Goal: Navigation & Orientation: Find specific page/section

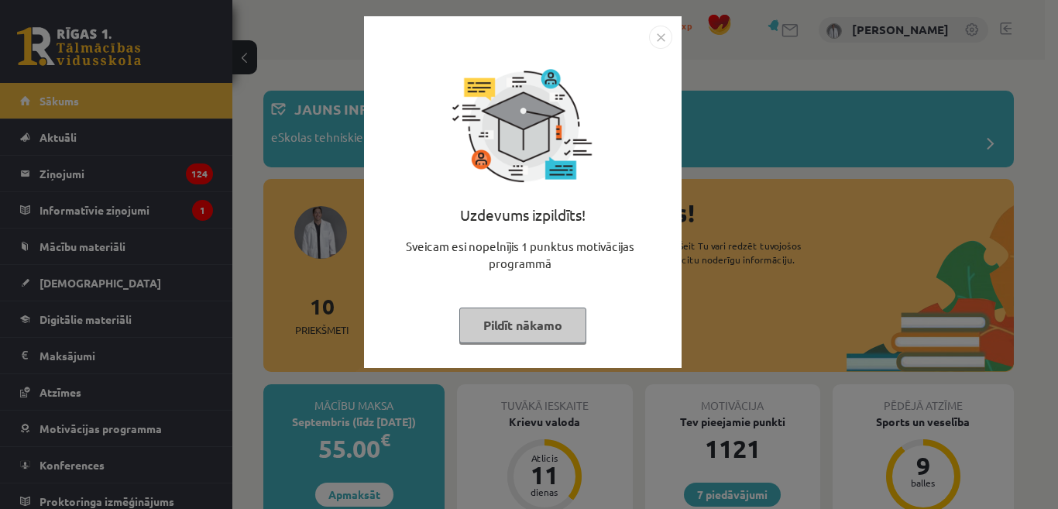
click at [482, 321] on button "Pildīt nākamo" at bounding box center [522, 326] width 127 height 36
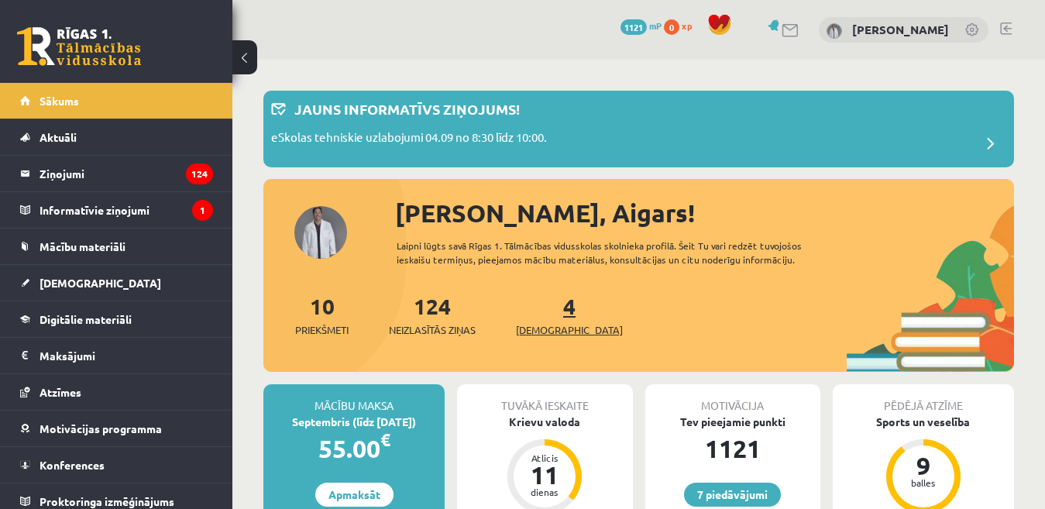
click at [546, 335] on span "[DEMOGRAPHIC_DATA]" at bounding box center [569, 329] width 107 height 15
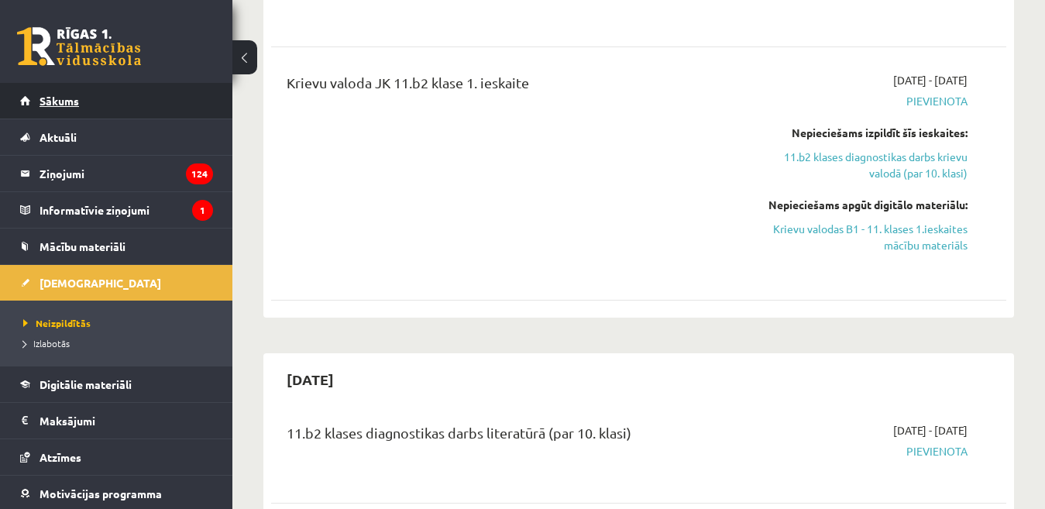
click at [65, 101] on span "Sākums" at bounding box center [60, 101] width 40 height 14
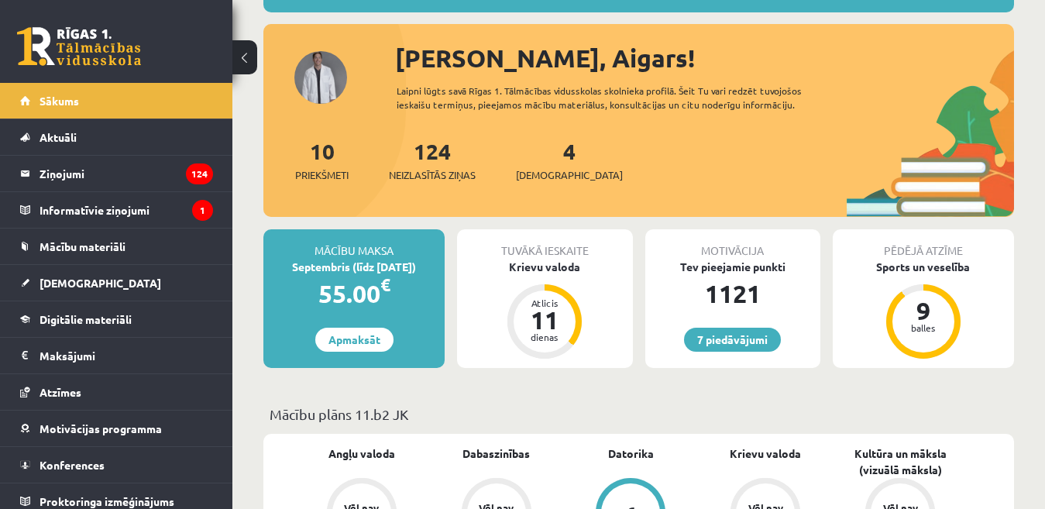
scroll to position [310, 0]
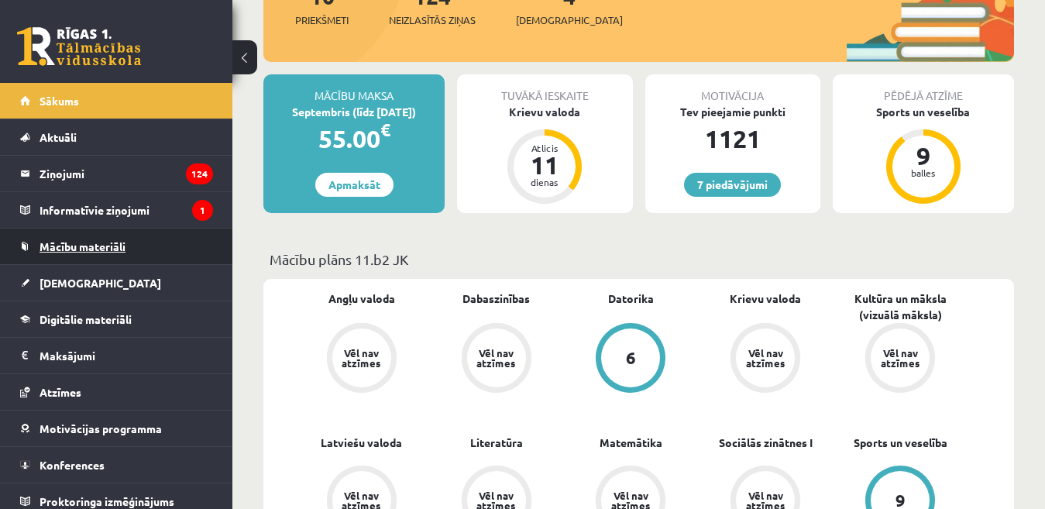
click at [121, 252] on span "Mācību materiāli" at bounding box center [83, 246] width 86 height 14
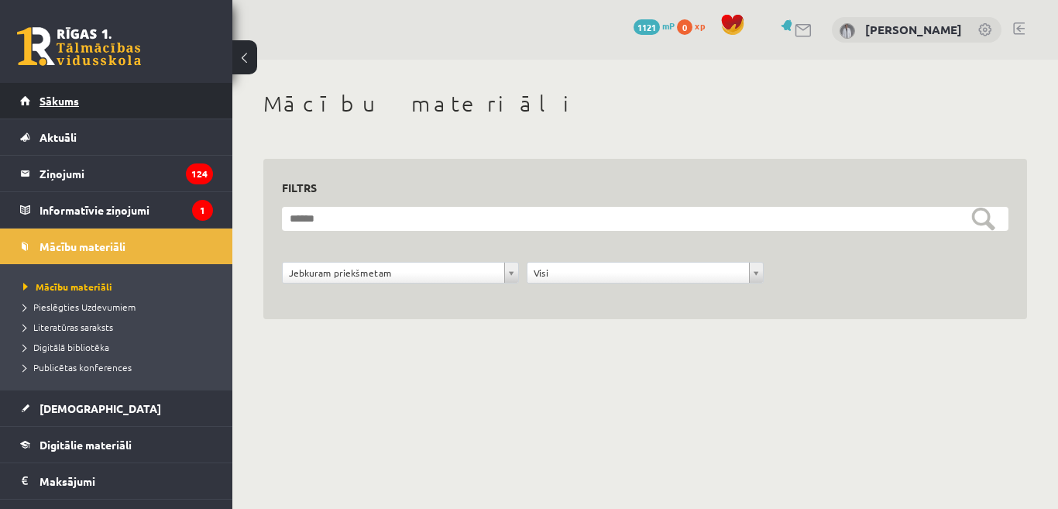
click at [77, 93] on link "Sākums" at bounding box center [116, 101] width 193 height 36
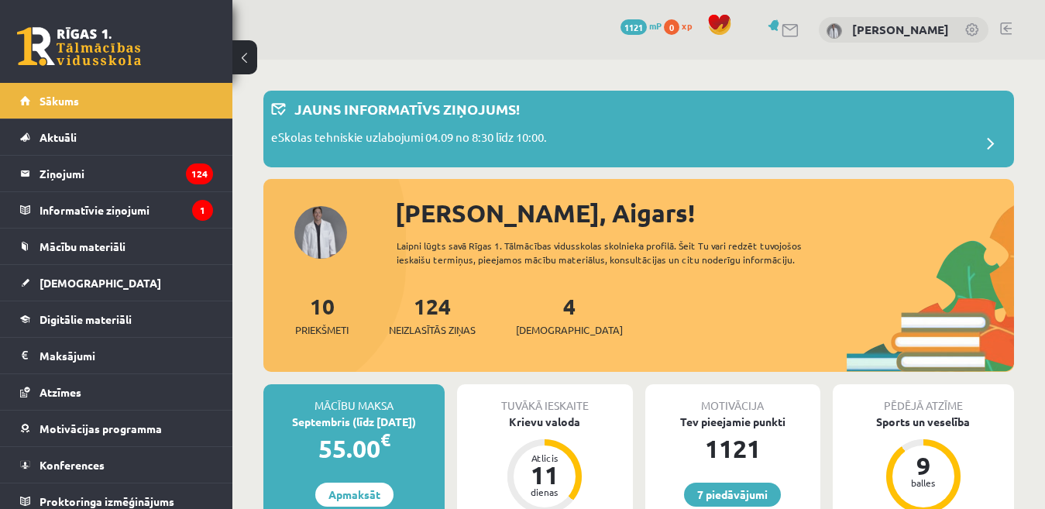
click at [1006, 34] on link at bounding box center [1006, 28] width 12 height 12
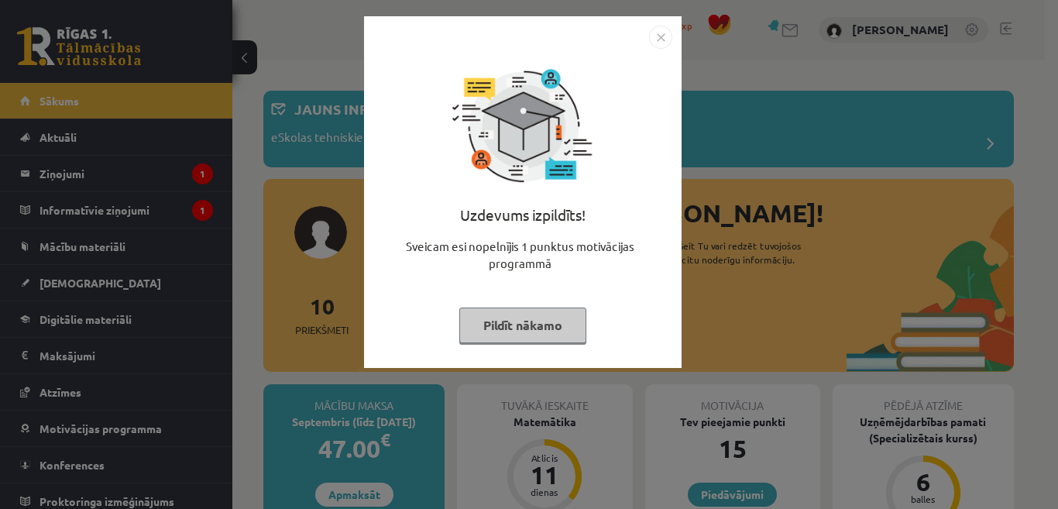
drag, startPoint x: 548, startPoint y: 329, endPoint x: 545, endPoint y: 321, distance: 8.1
click at [545, 326] on button "Pildīt nākamo" at bounding box center [522, 326] width 127 height 36
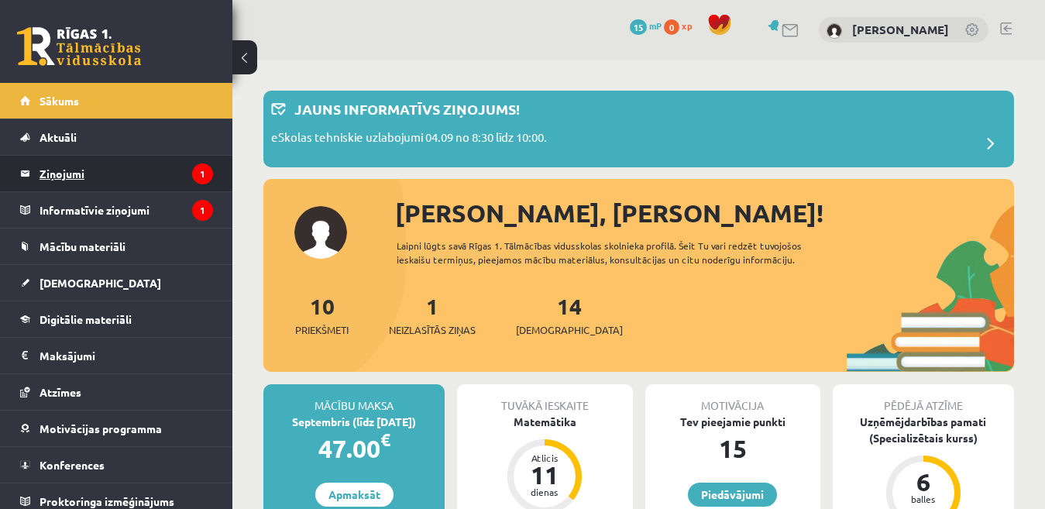
click at [106, 166] on legend "Ziņojumi 1" at bounding box center [127, 174] width 174 height 36
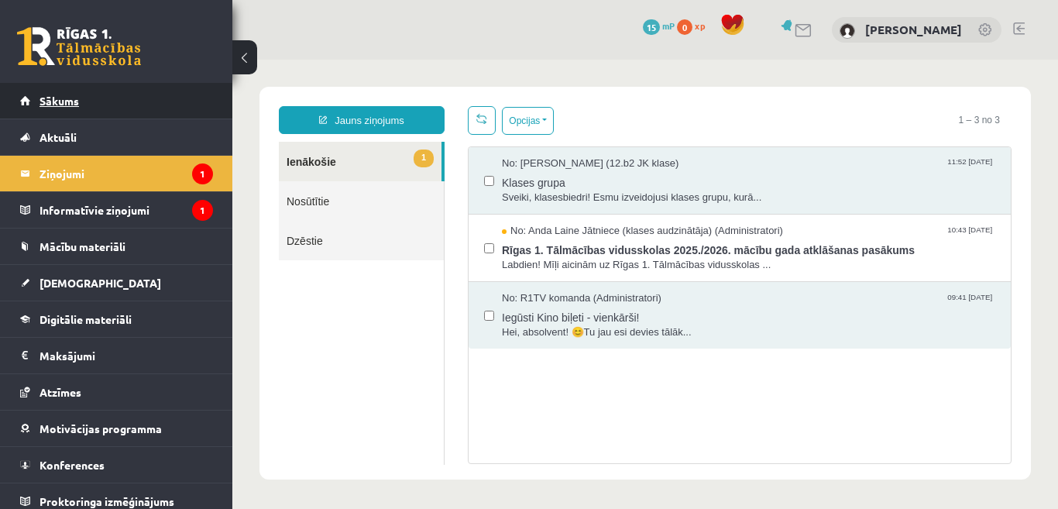
click at [71, 101] on span "Sākums" at bounding box center [60, 101] width 40 height 14
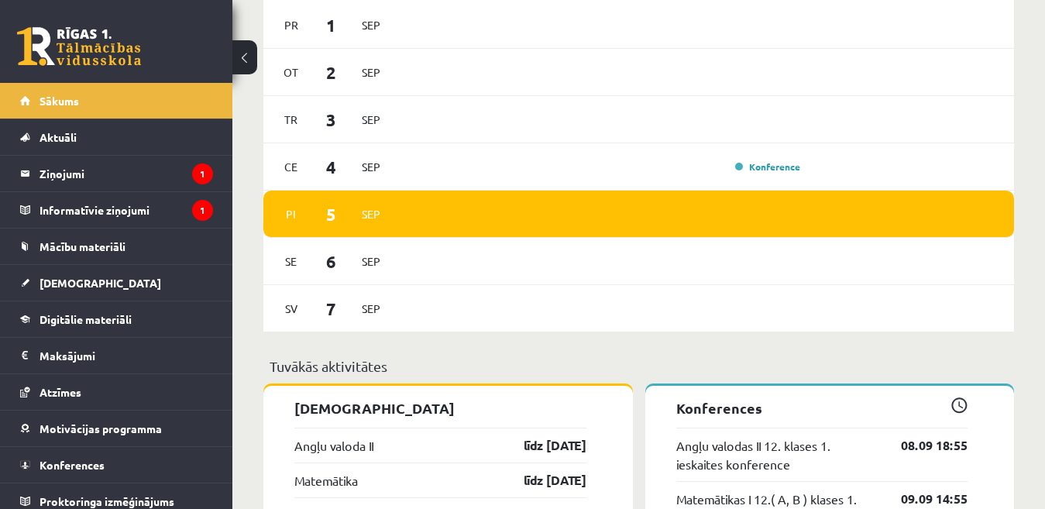
scroll to position [1084, 0]
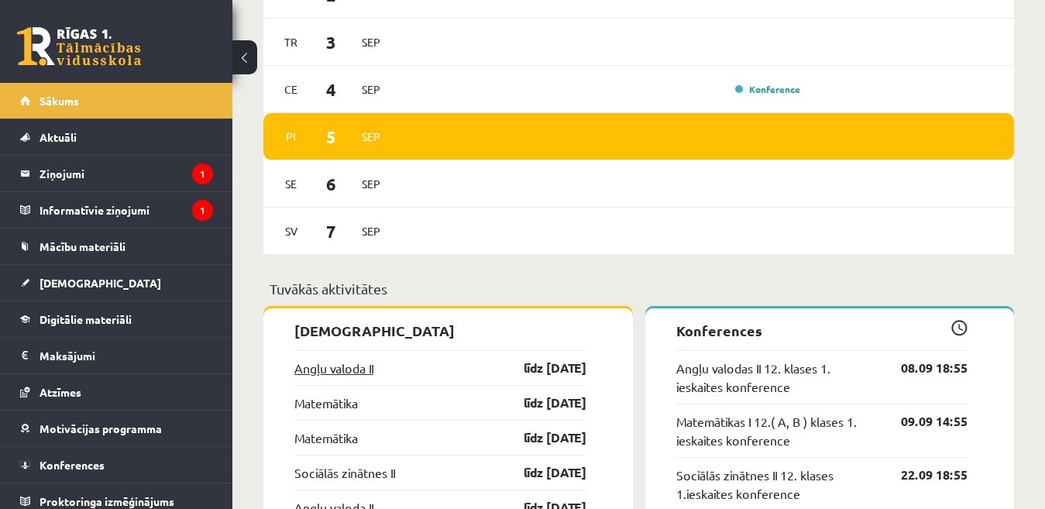
click at [345, 370] on link "Angļu valoda II" at bounding box center [333, 368] width 79 height 19
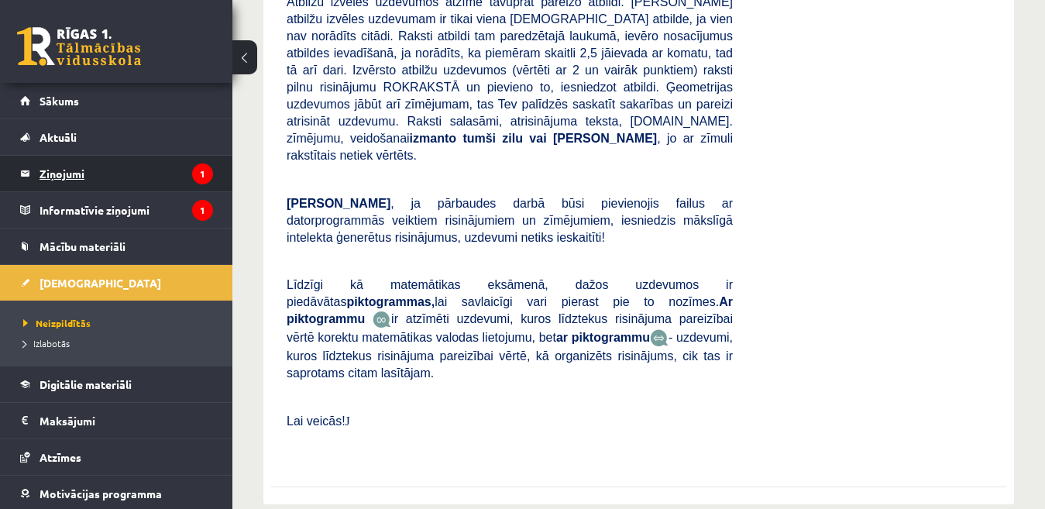
scroll to position [310, 0]
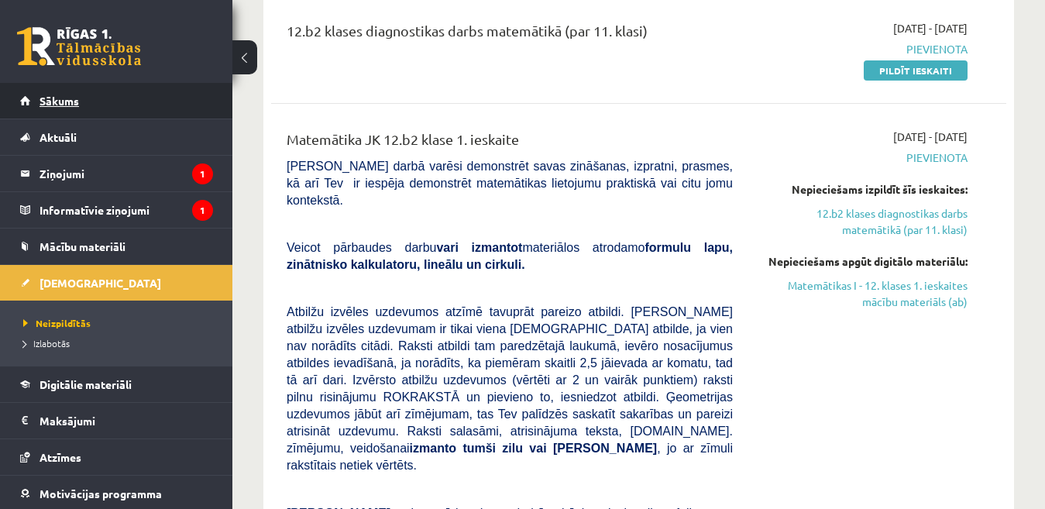
click at [67, 97] on span "Sākums" at bounding box center [60, 101] width 40 height 14
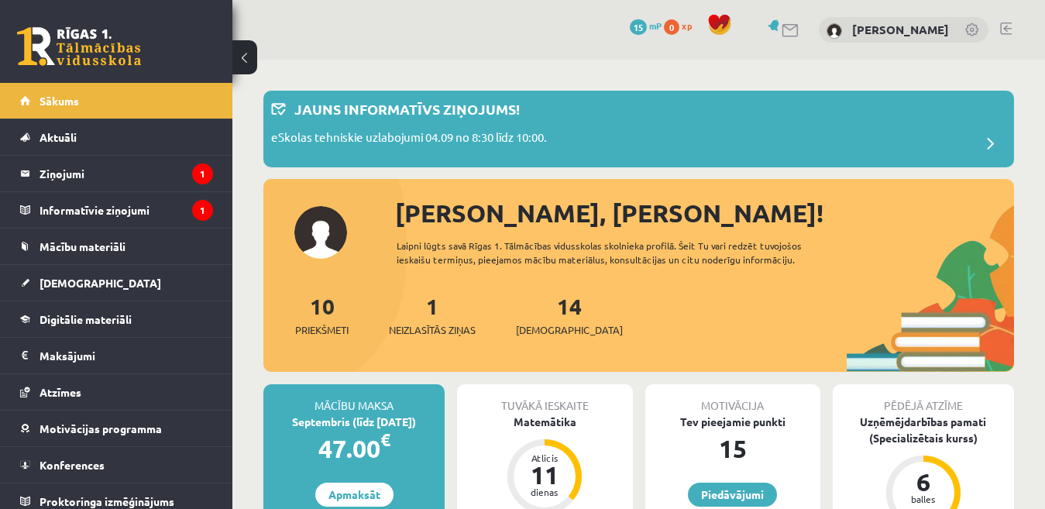
click at [1008, 26] on link at bounding box center [1006, 28] width 12 height 12
